Goal: Task Accomplishment & Management: Complete application form

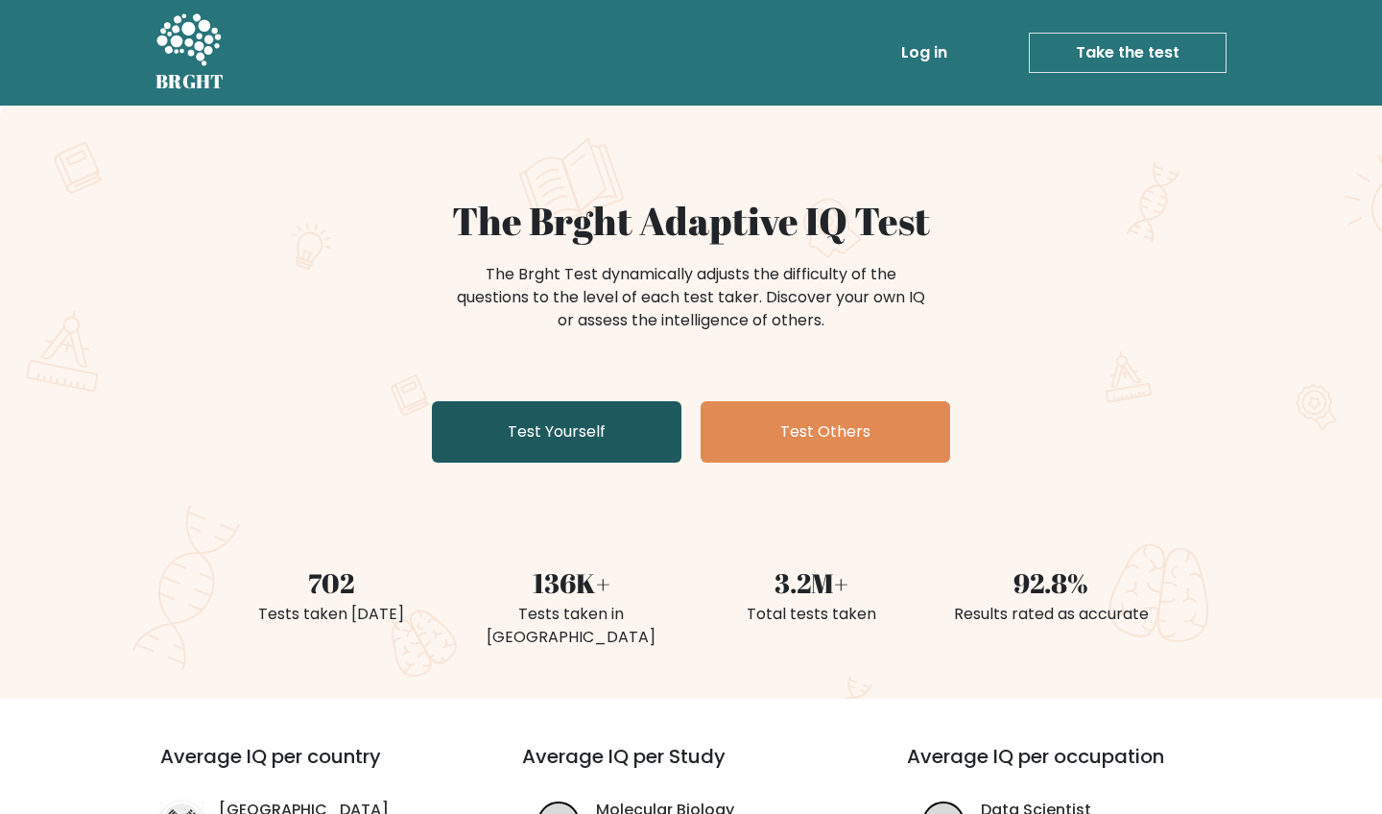
click at [613, 429] on link "Test Yourself" at bounding box center [556, 431] width 249 height 61
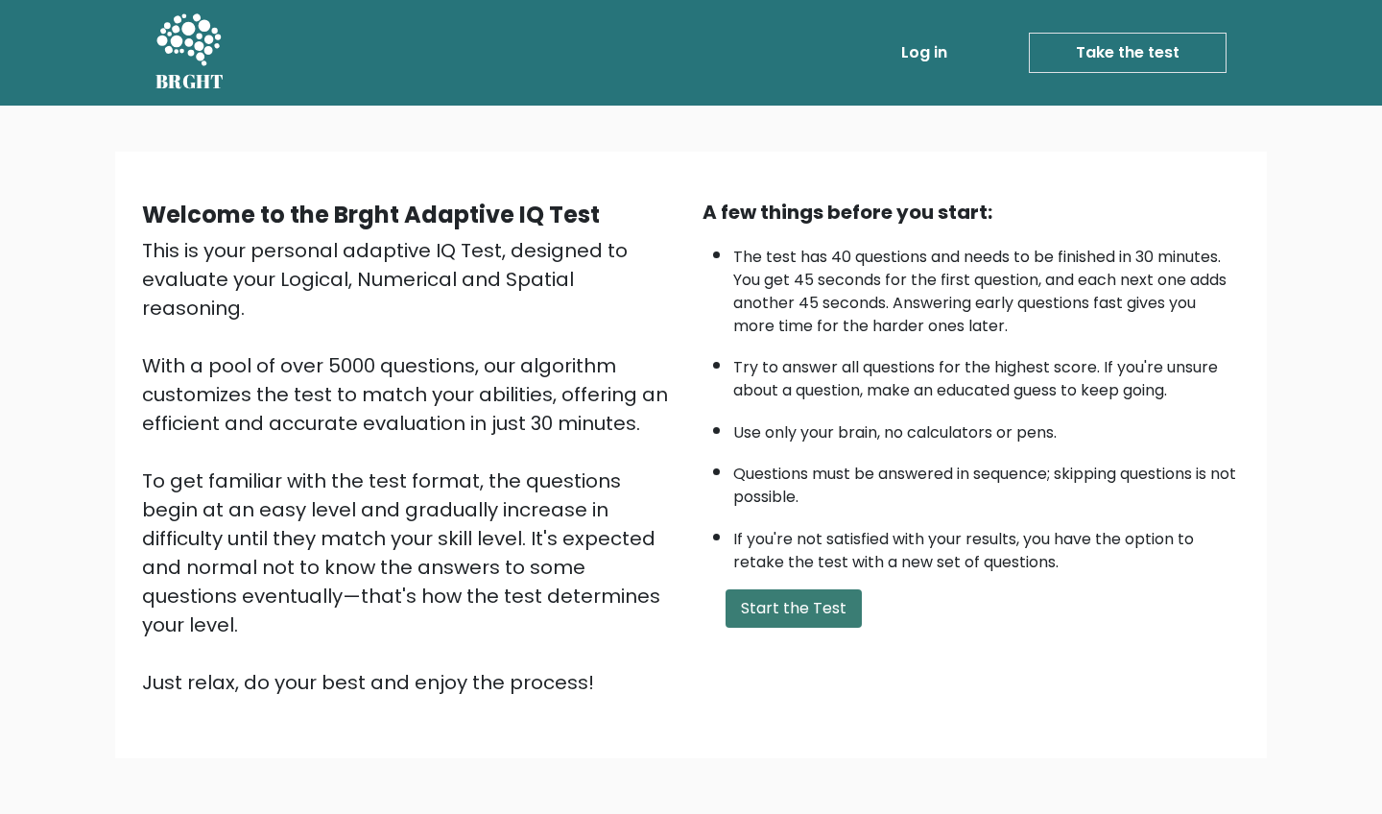
click at [794, 628] on button "Start the Test" at bounding box center [793, 608] width 136 height 38
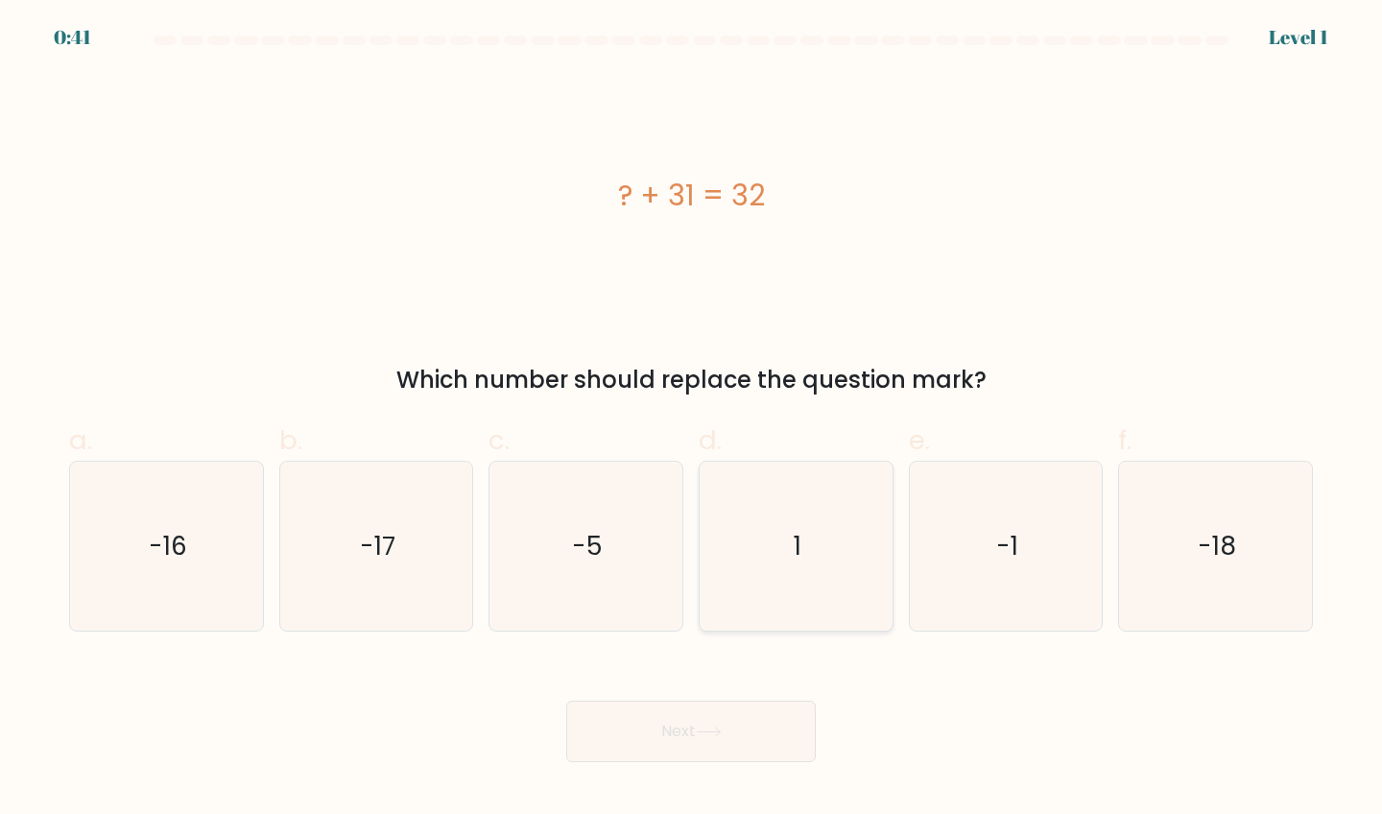
click at [803, 517] on icon "1" at bounding box center [796, 547] width 170 height 170
click at [692, 419] on input "d. 1" at bounding box center [691, 413] width 1 height 12
radio input "true"
click at [750, 732] on button "Next" at bounding box center [690, 730] width 249 height 61
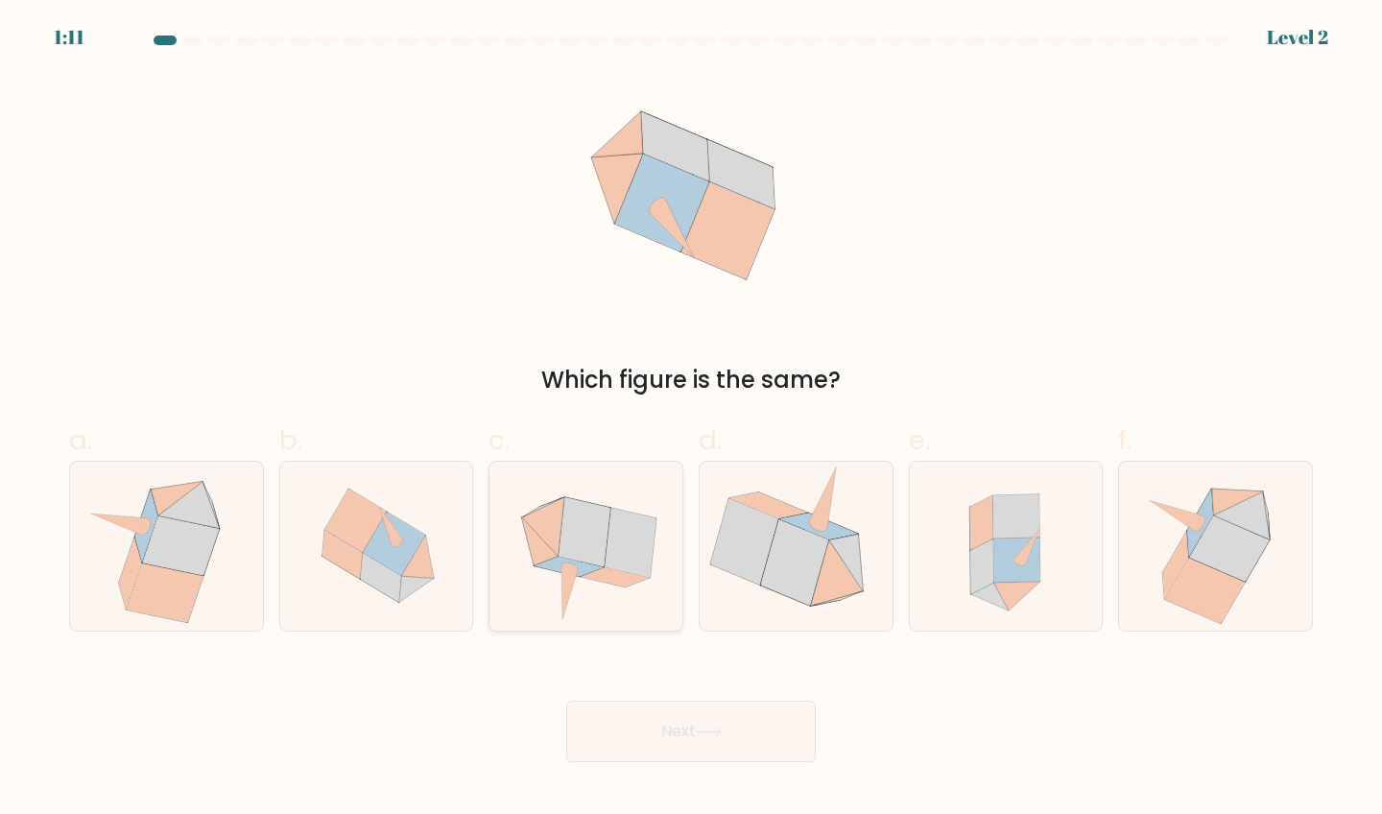
click at [615, 603] on icon at bounding box center [586, 547] width 173 height 170
click at [691, 419] on input "c." at bounding box center [691, 413] width 1 height 12
radio input "true"
click at [705, 742] on button "Next" at bounding box center [690, 730] width 249 height 61
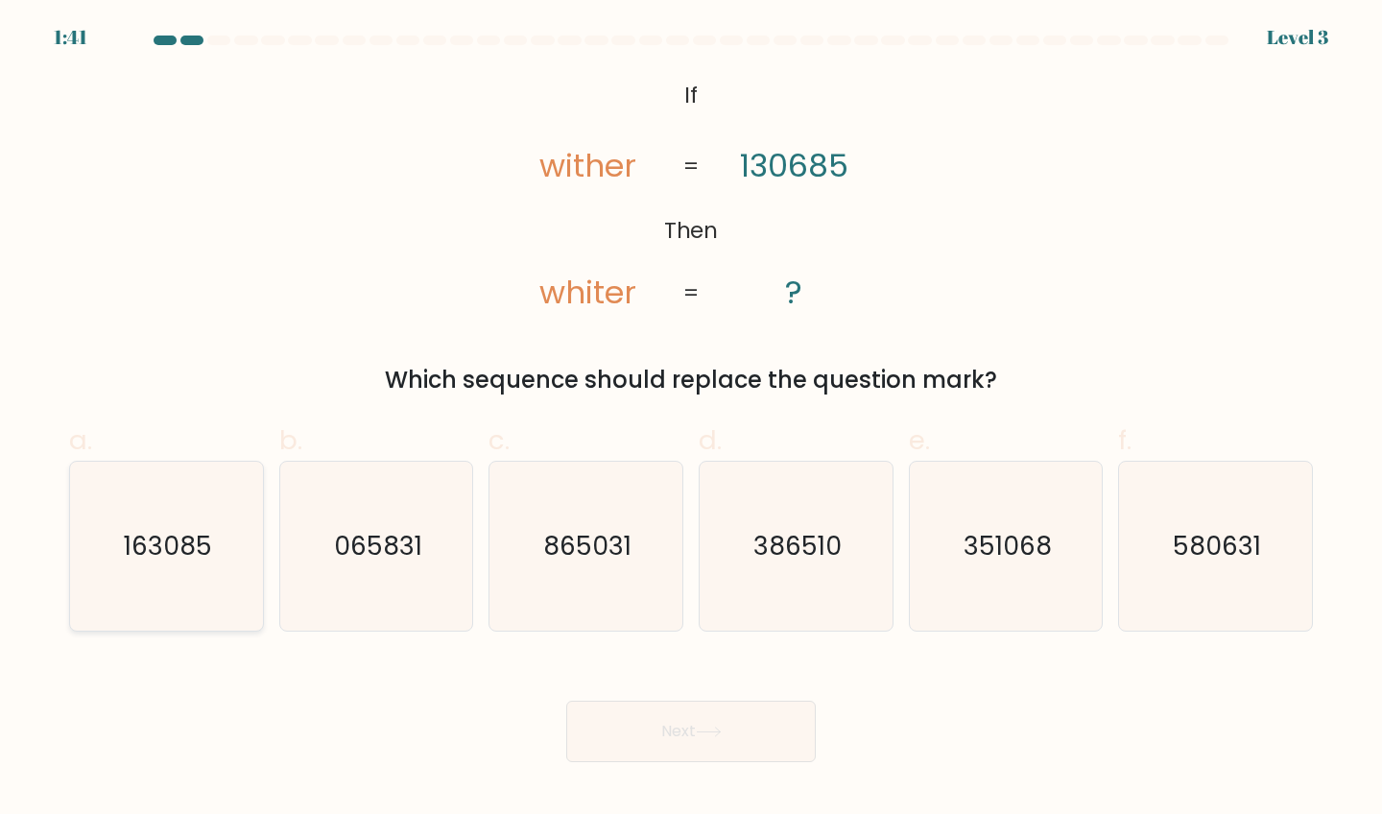
click at [178, 558] on text "163085" at bounding box center [168, 546] width 88 height 36
click at [691, 419] on input "a. 163085" at bounding box center [691, 413] width 1 height 12
radio input "true"
click at [714, 719] on button "Next" at bounding box center [690, 730] width 249 height 61
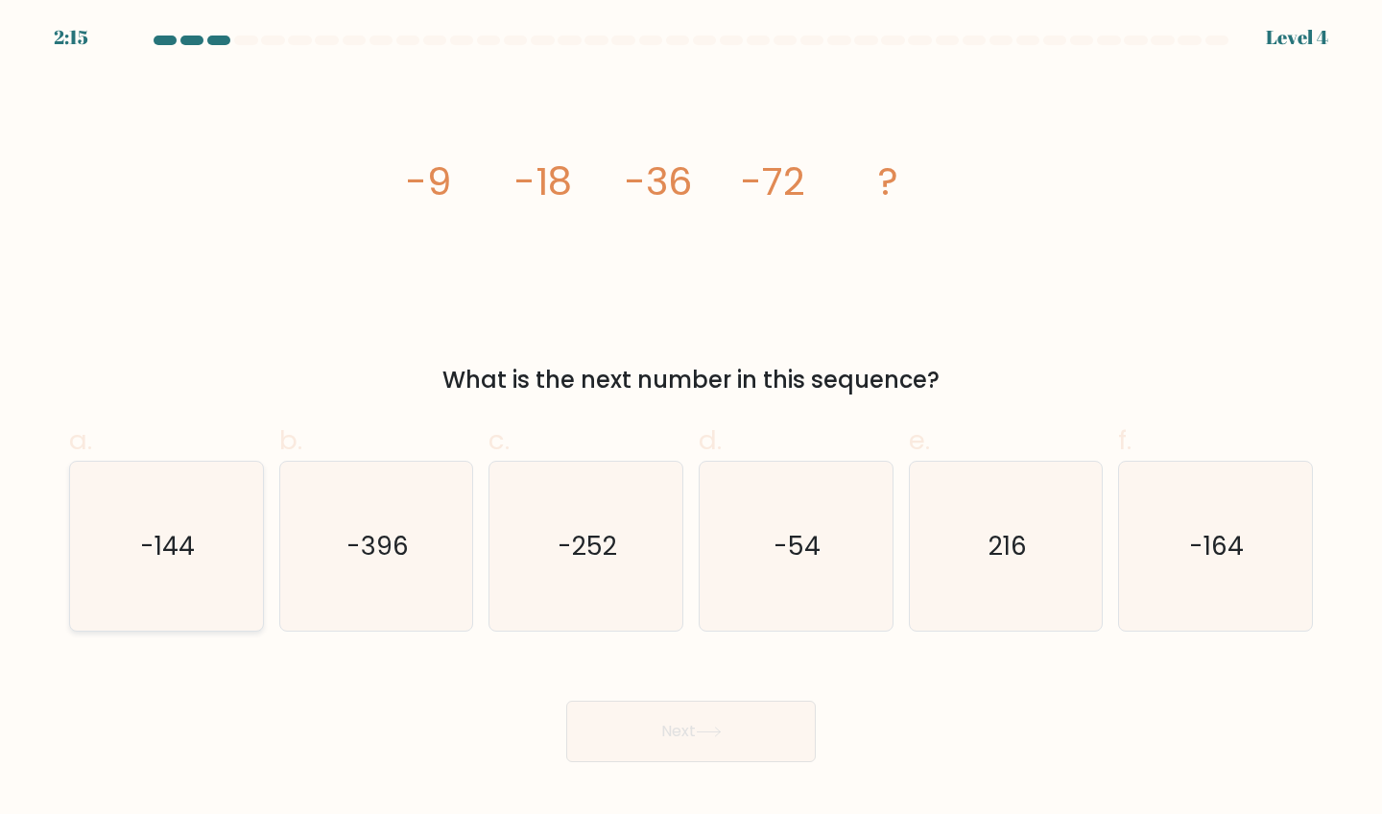
click at [168, 603] on icon "-144" at bounding box center [167, 547] width 170 height 170
click at [691, 419] on input "a. -144" at bounding box center [691, 413] width 1 height 12
radio input "true"
click at [660, 712] on button "Next" at bounding box center [690, 730] width 249 height 61
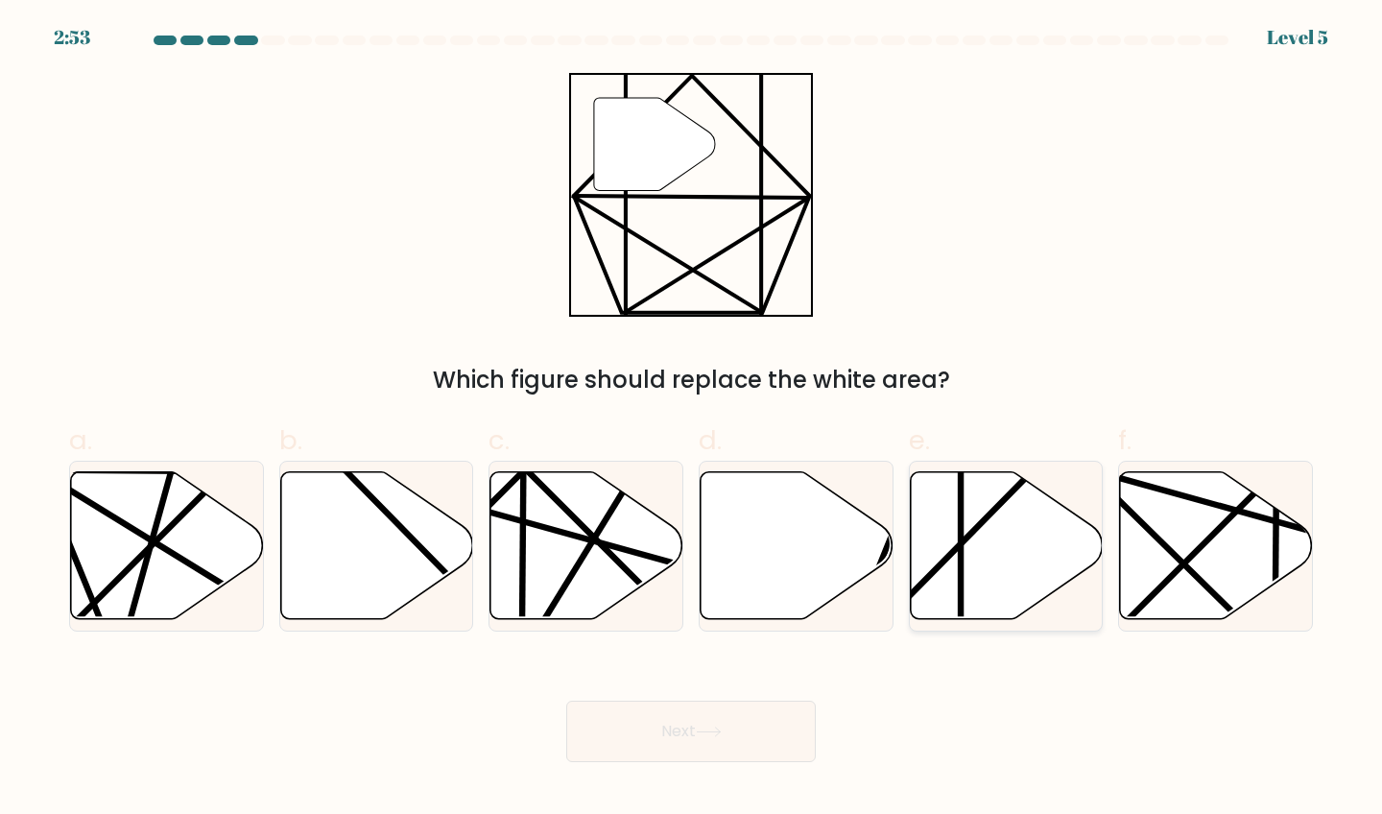
click at [950, 555] on icon at bounding box center [1065, 625] width 375 height 377
click at [692, 419] on input "e." at bounding box center [691, 413] width 1 height 12
radio input "true"
click at [699, 763] on body "2:52 Level 5" at bounding box center [691, 407] width 1382 height 814
click at [708, 729] on icon at bounding box center [709, 731] width 26 height 11
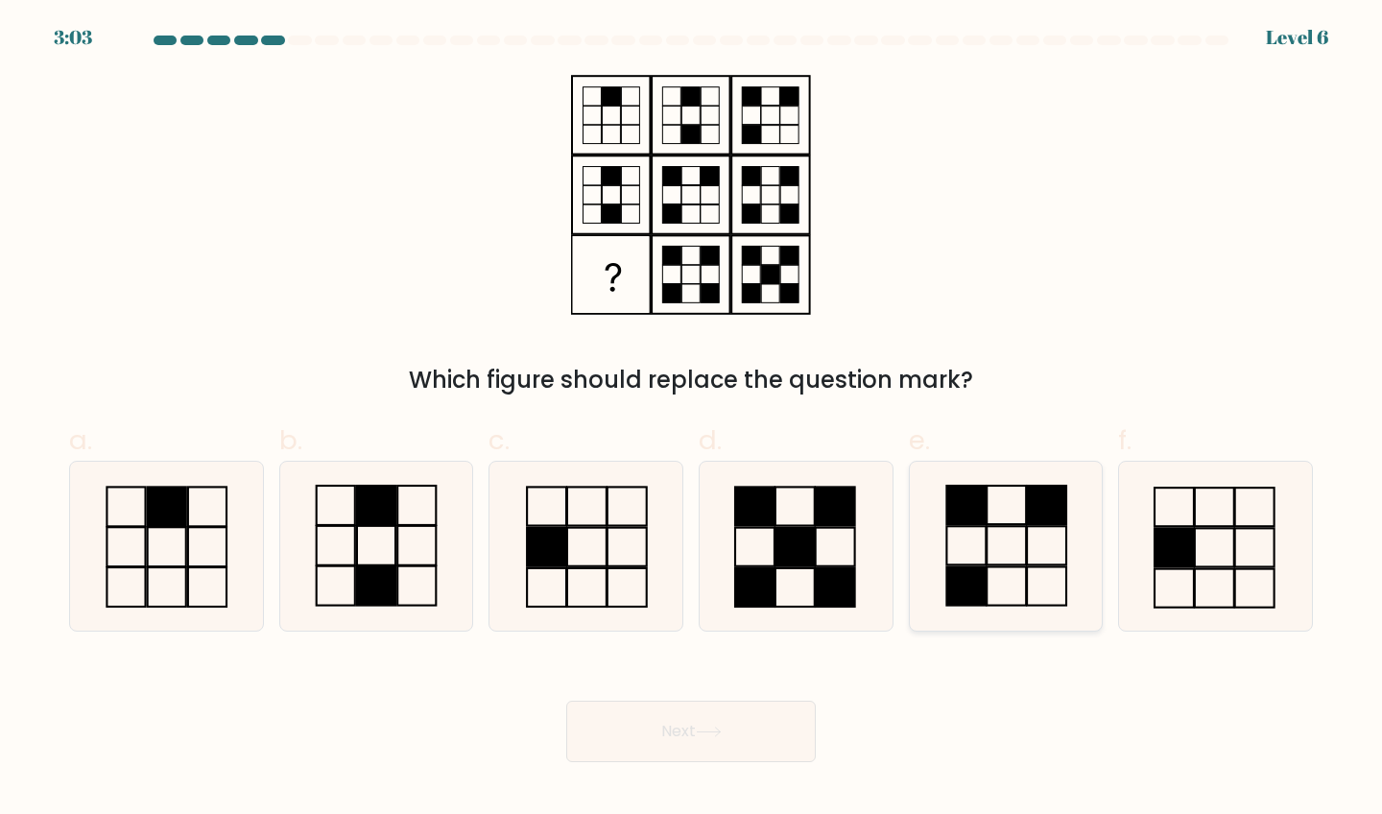
click at [1033, 576] on icon at bounding box center [1006, 547] width 170 height 170
click at [692, 419] on input "e." at bounding box center [691, 413] width 1 height 12
radio input "true"
click at [661, 740] on button "Next" at bounding box center [690, 730] width 249 height 61
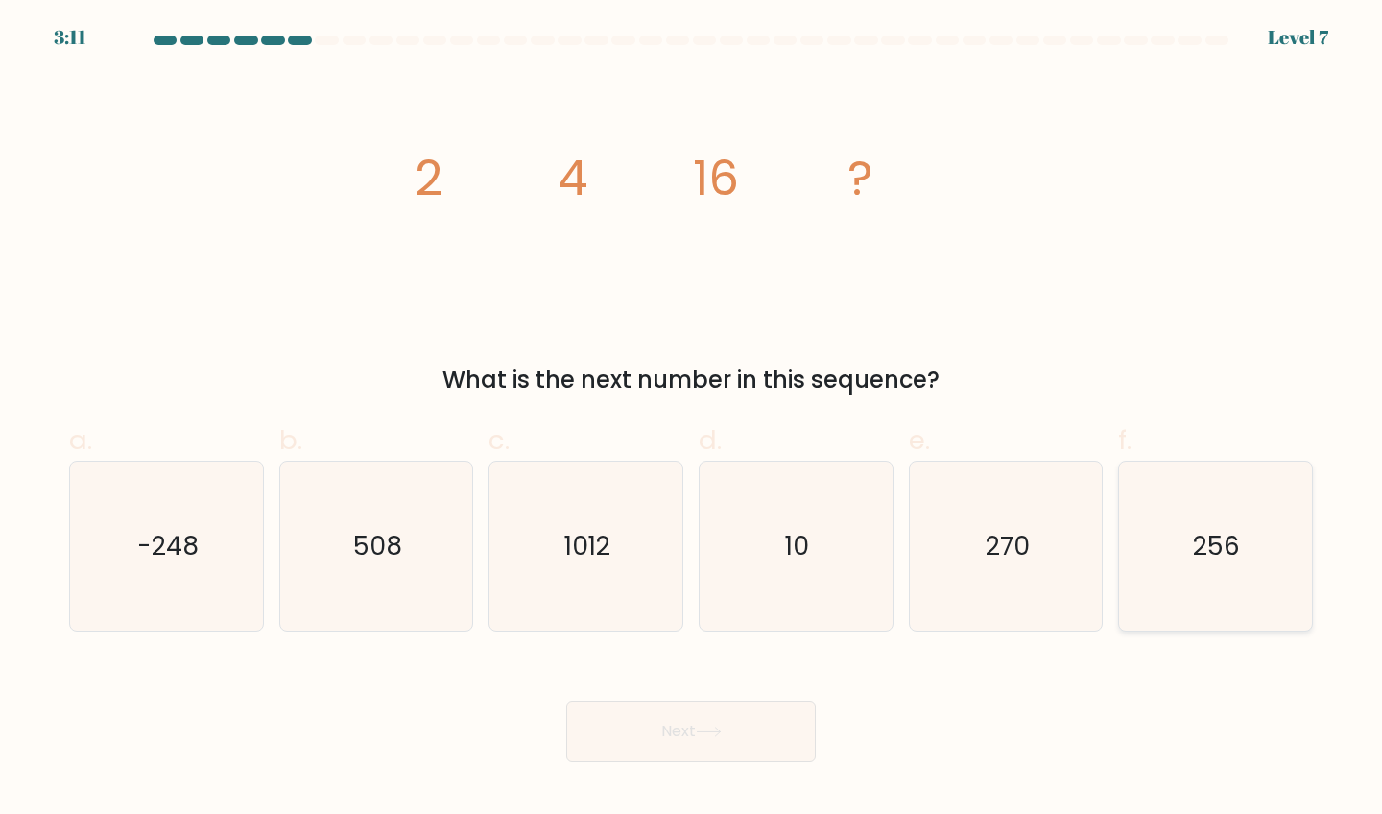
click at [1178, 570] on icon "256" at bounding box center [1215, 547] width 170 height 170
click at [692, 419] on input "f. 256" at bounding box center [691, 413] width 1 height 12
radio input "true"
click at [696, 721] on button "Next" at bounding box center [690, 730] width 249 height 61
